Goal: Find specific page/section: Find specific page/section

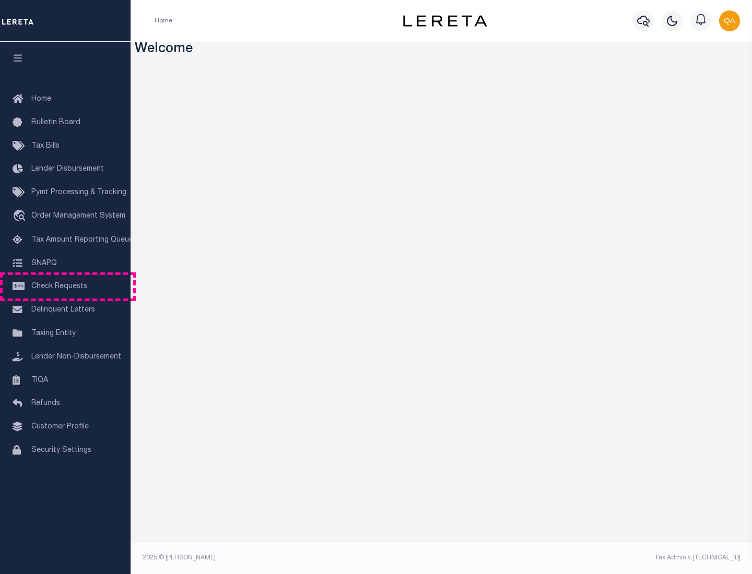
click at [65, 287] on span "Check Requests" at bounding box center [59, 286] width 56 height 7
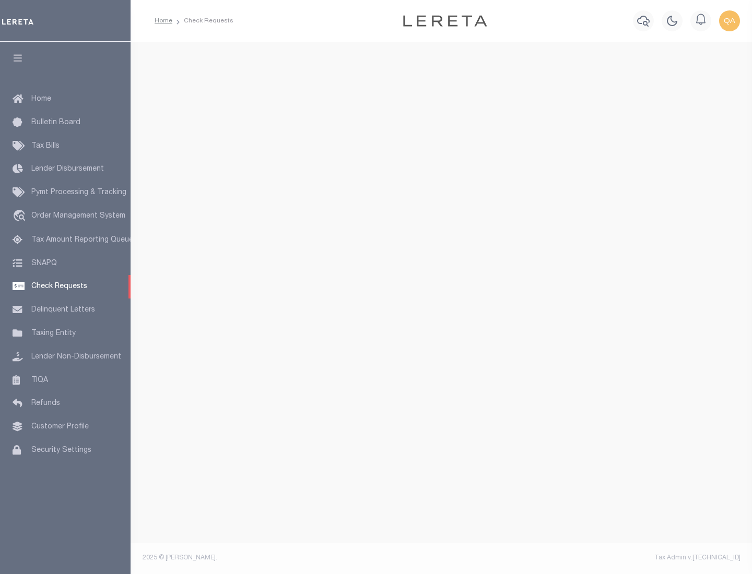
select select "50"
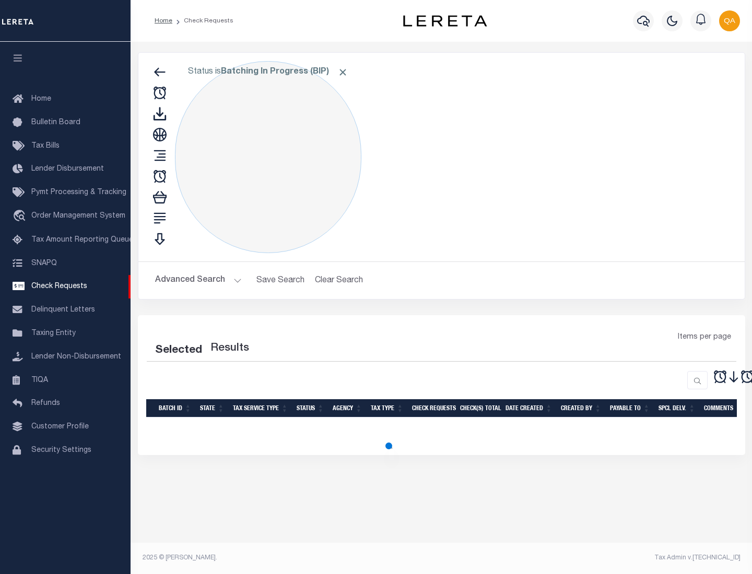
select select "50"
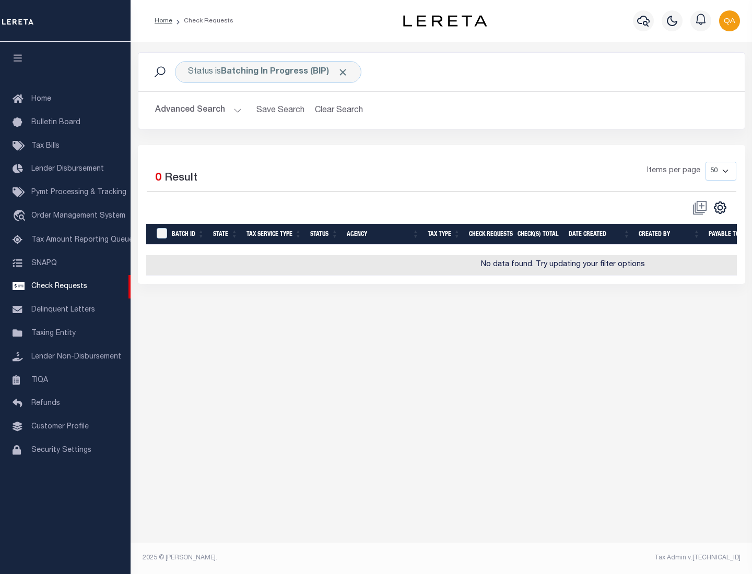
click at [343, 72] on span "Click to Remove" at bounding box center [342, 72] width 11 height 11
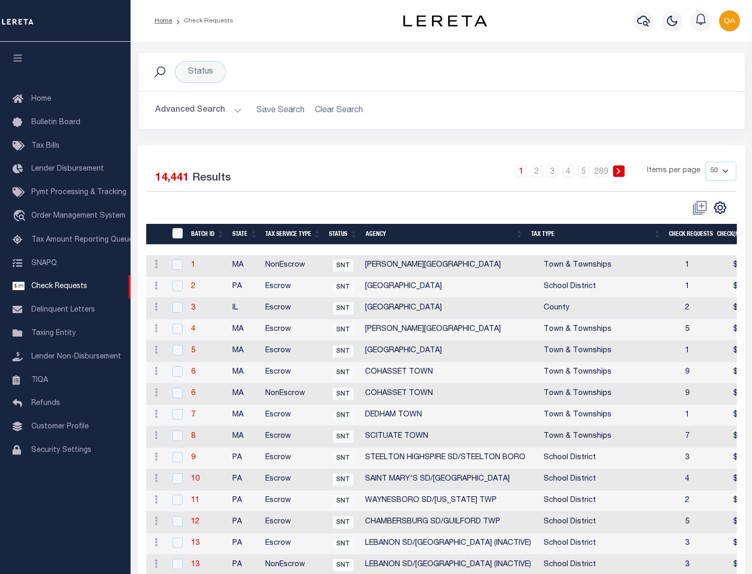
scroll to position [503, 0]
